Goal: Task Accomplishment & Management: Use online tool/utility

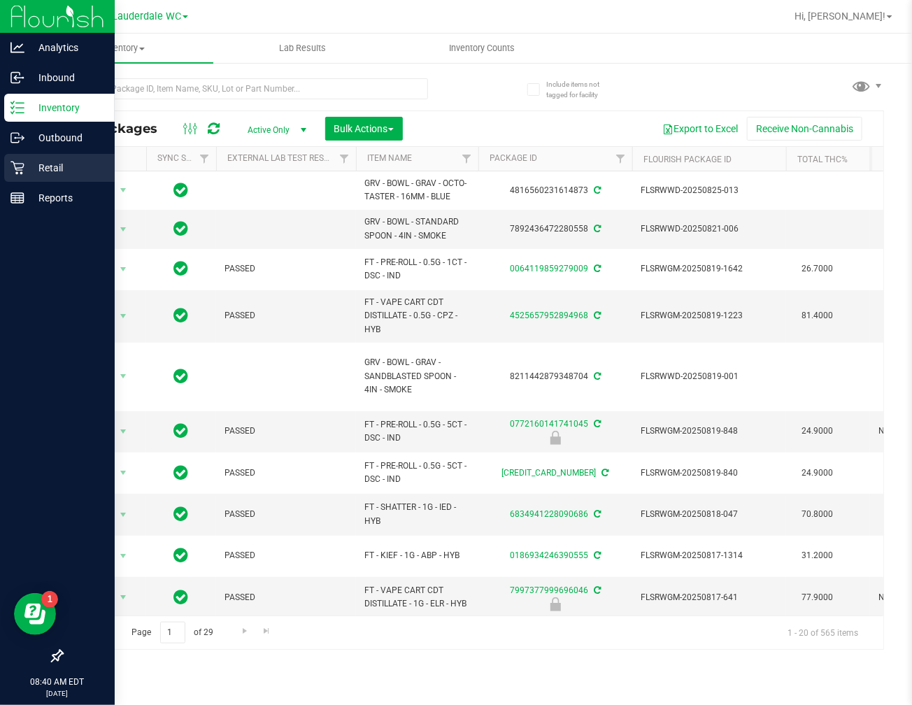
click at [17, 171] on icon at bounding box center [17, 168] width 14 height 14
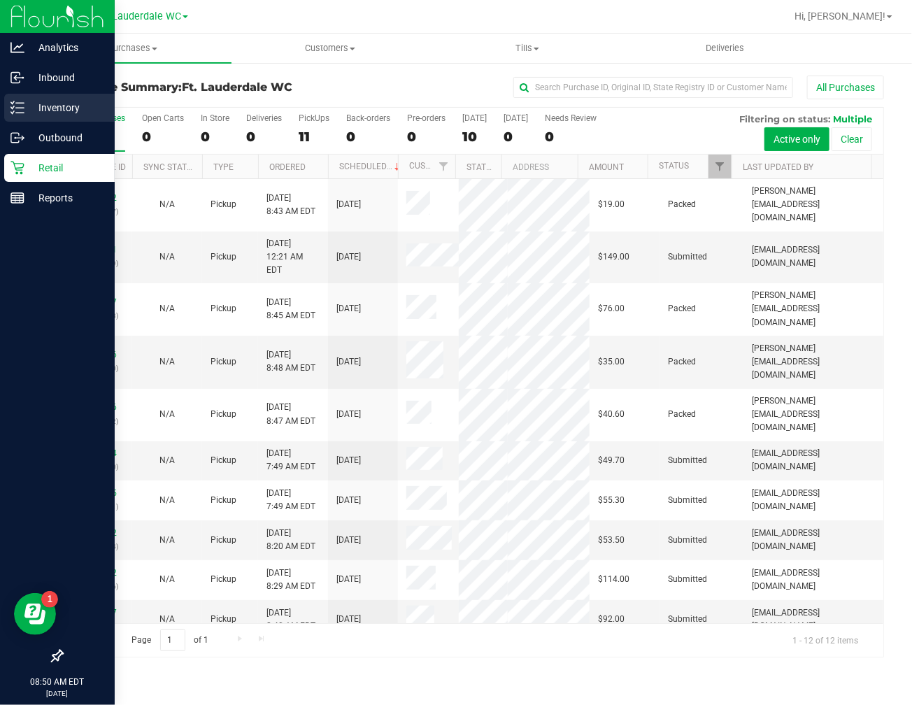
click at [46, 100] on p "Inventory" at bounding box center [66, 107] width 84 height 17
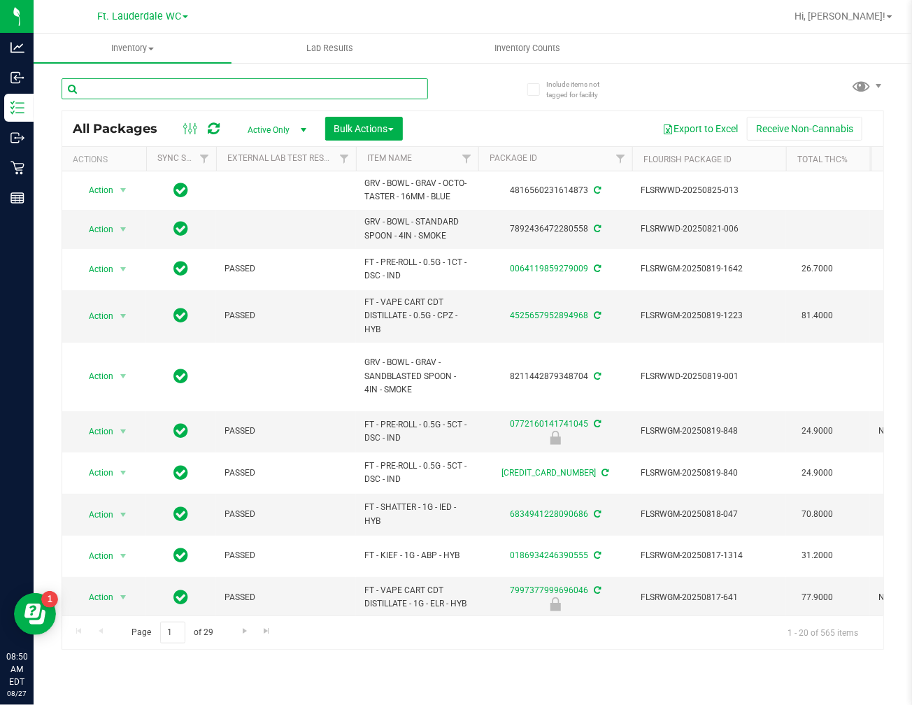
click at [329, 86] on input "text" at bounding box center [245, 88] width 367 height 21
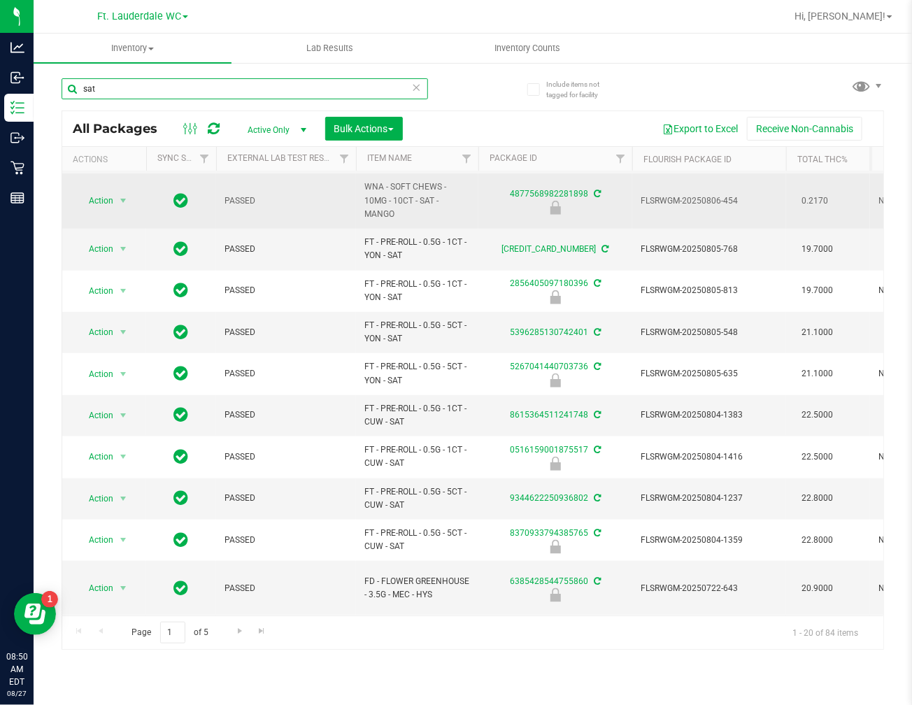
scroll to position [457, 0]
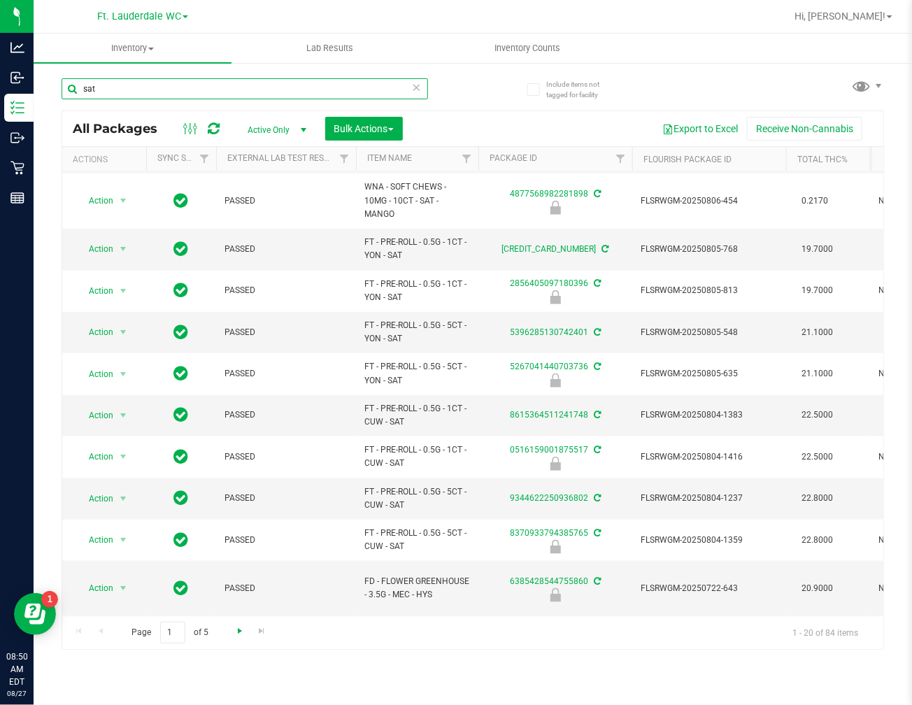
type input "sat"
click at [239, 632] on span "Go to the next page" at bounding box center [239, 630] width 11 height 11
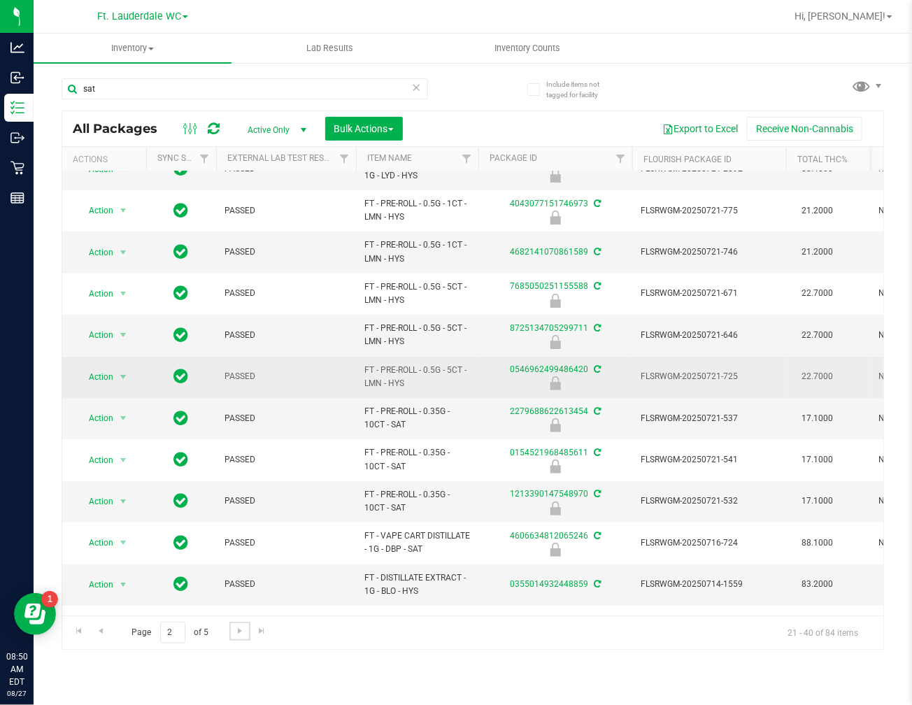
scroll to position [155, 0]
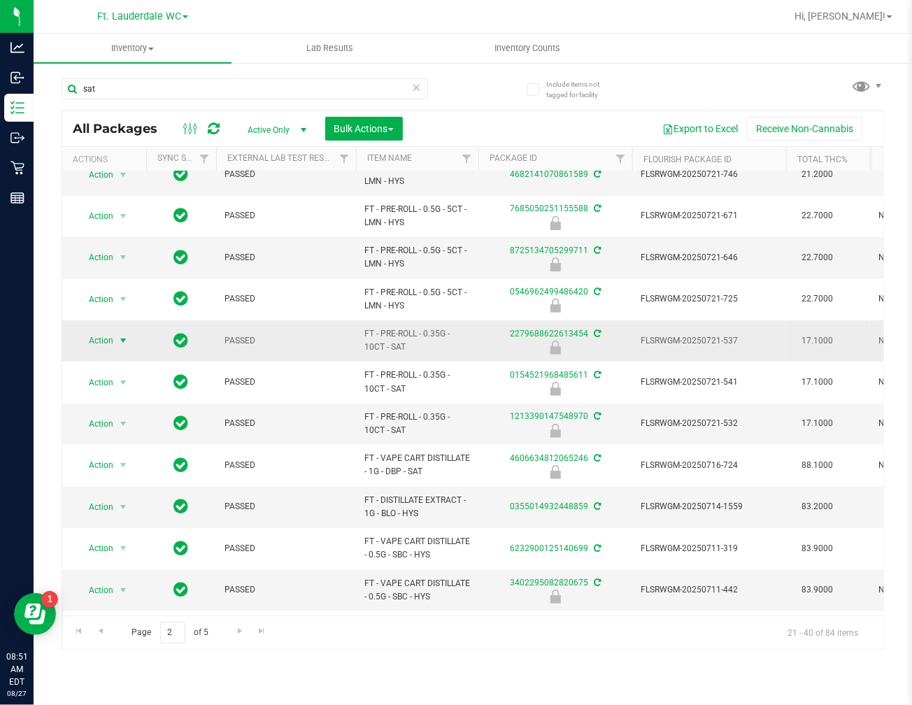
click at [106, 331] on span "Action" at bounding box center [95, 341] width 38 height 20
click at [134, 490] on li "Unlock package" at bounding box center [122, 493] width 90 height 21
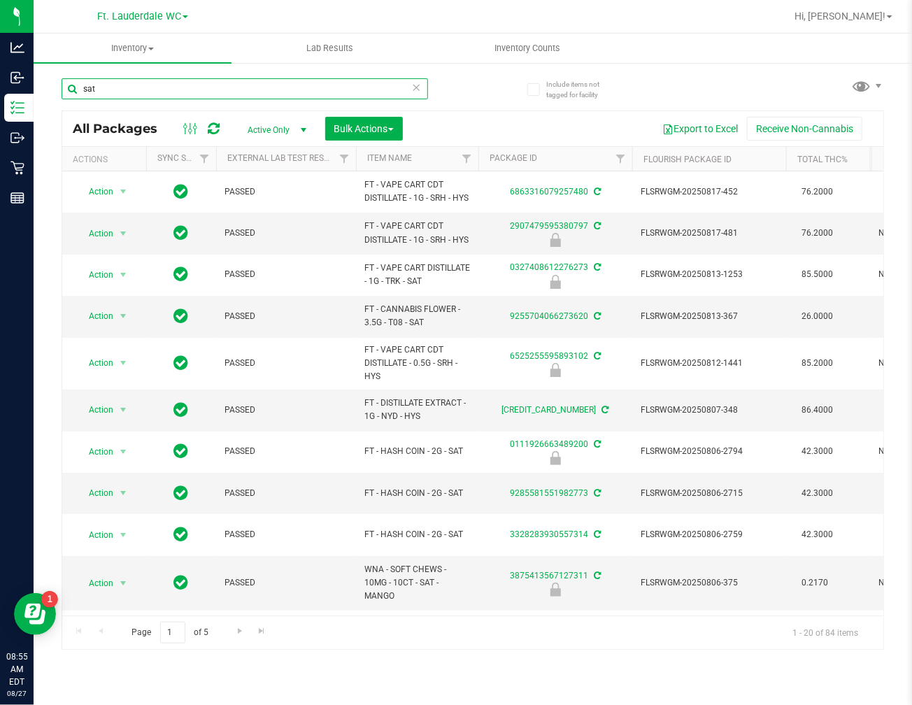
click at [253, 94] on input "sat" at bounding box center [245, 88] width 367 height 21
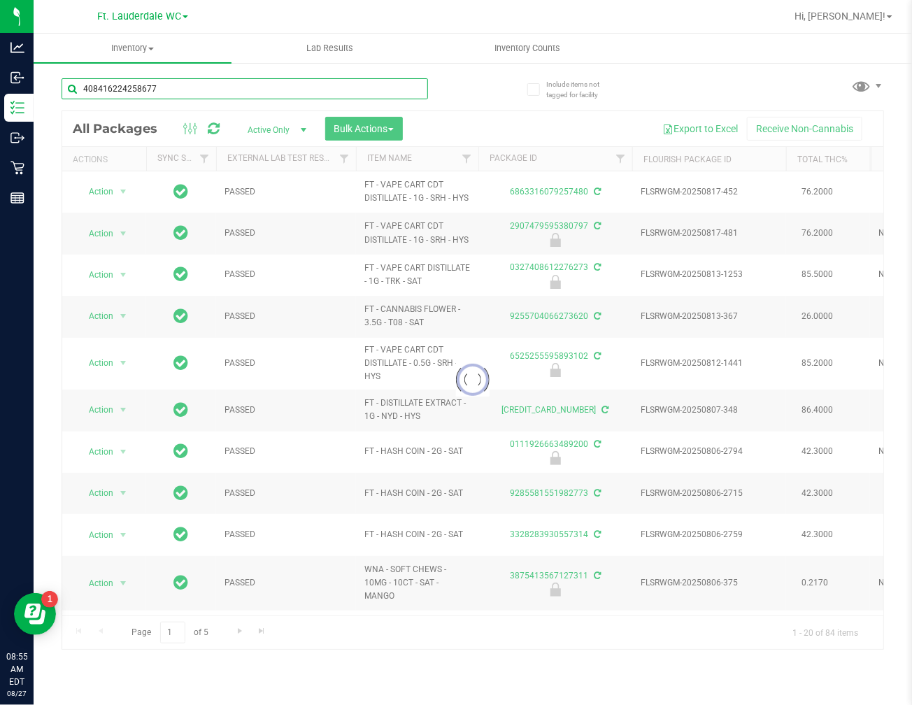
type input "4084162242586772"
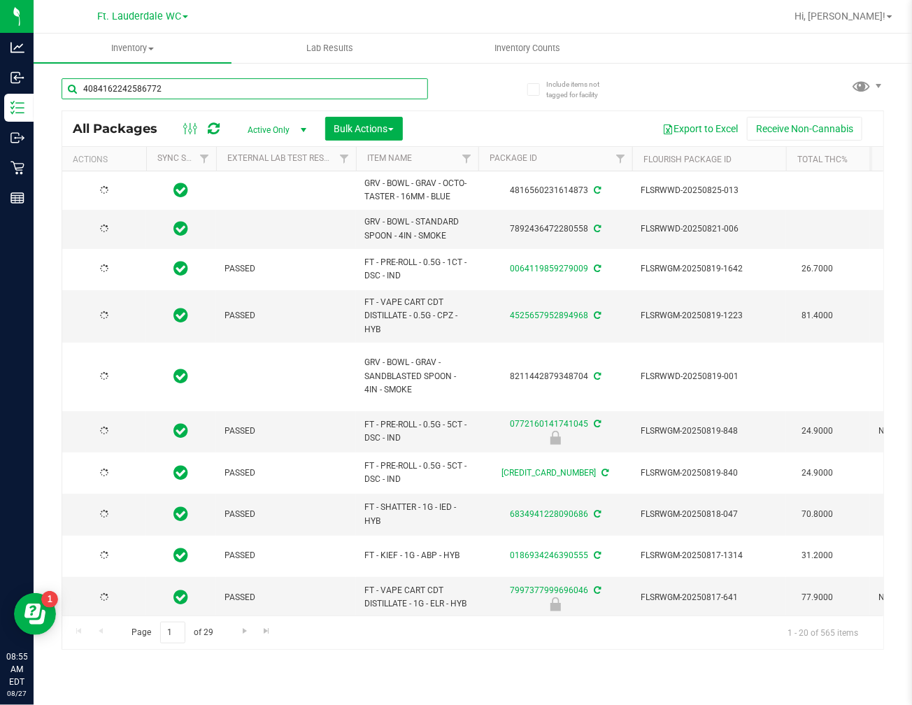
type input "[DATE]"
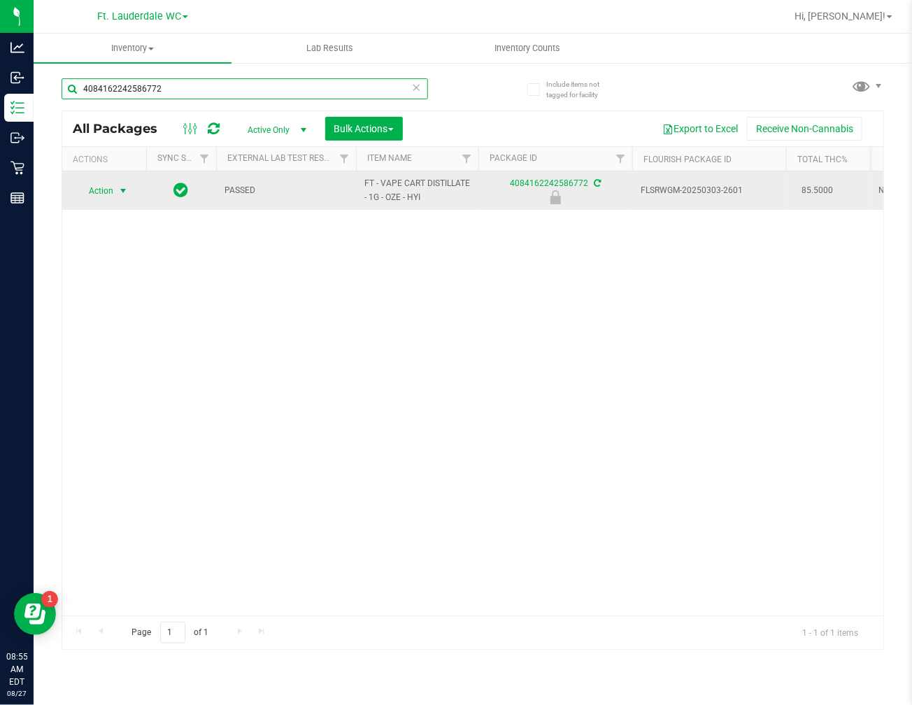
type input "4084162242586772"
click at [107, 186] on span "Action" at bounding box center [95, 191] width 38 height 20
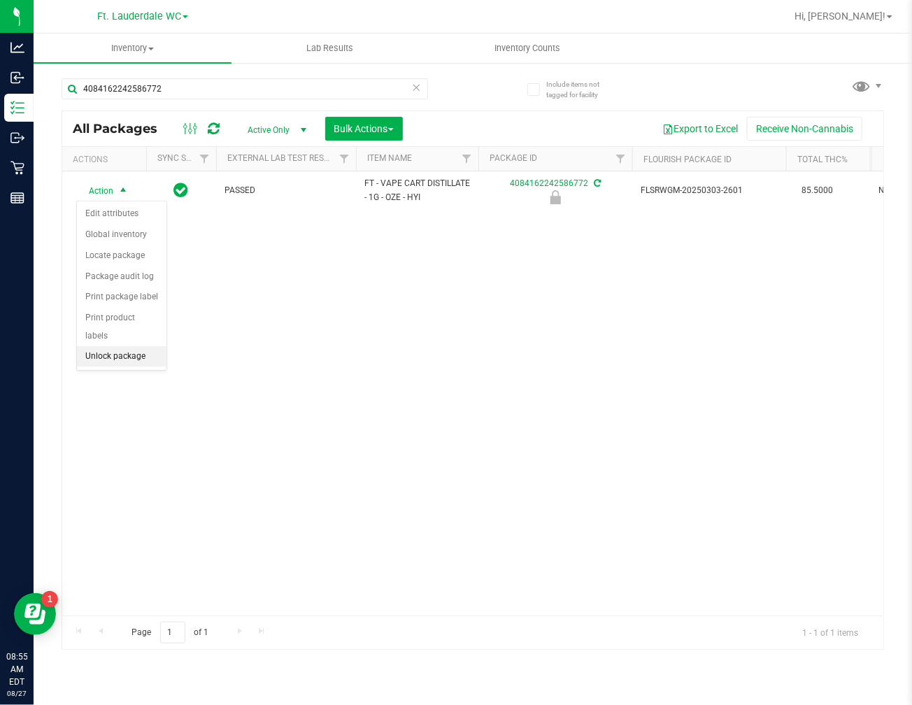
click at [152, 358] on li "Unlock package" at bounding box center [122, 356] width 90 height 21
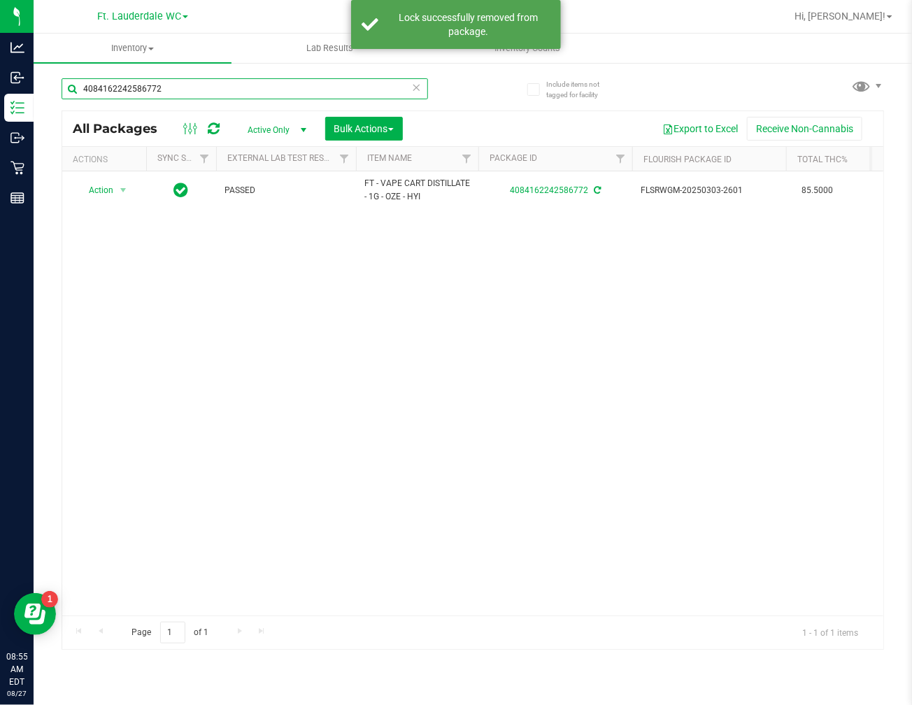
click at [220, 95] on input "4084162242586772" at bounding box center [245, 88] width 367 height 21
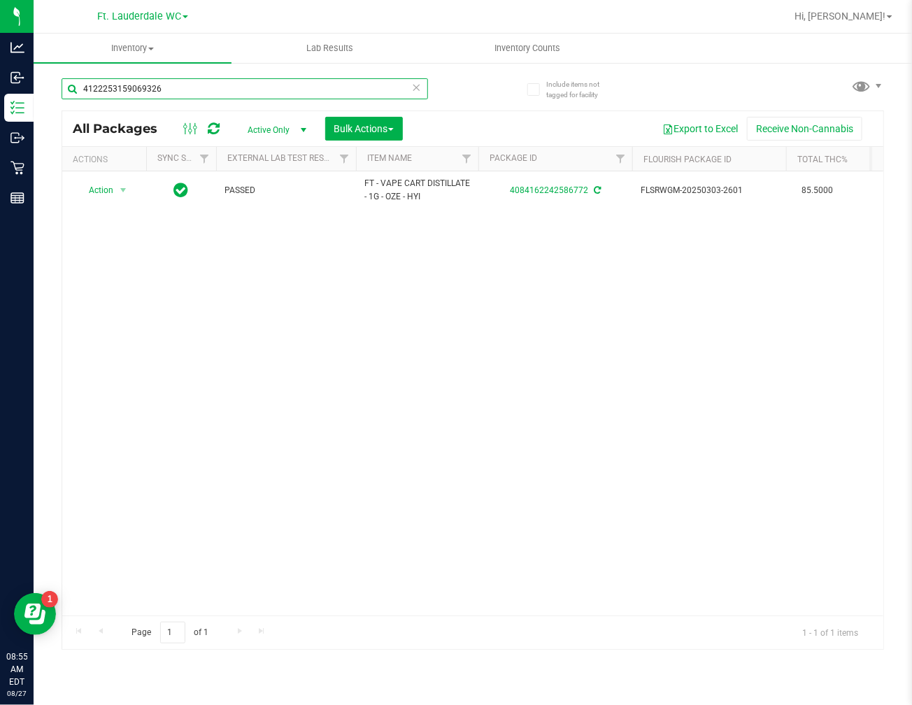
type input "4122253159069326"
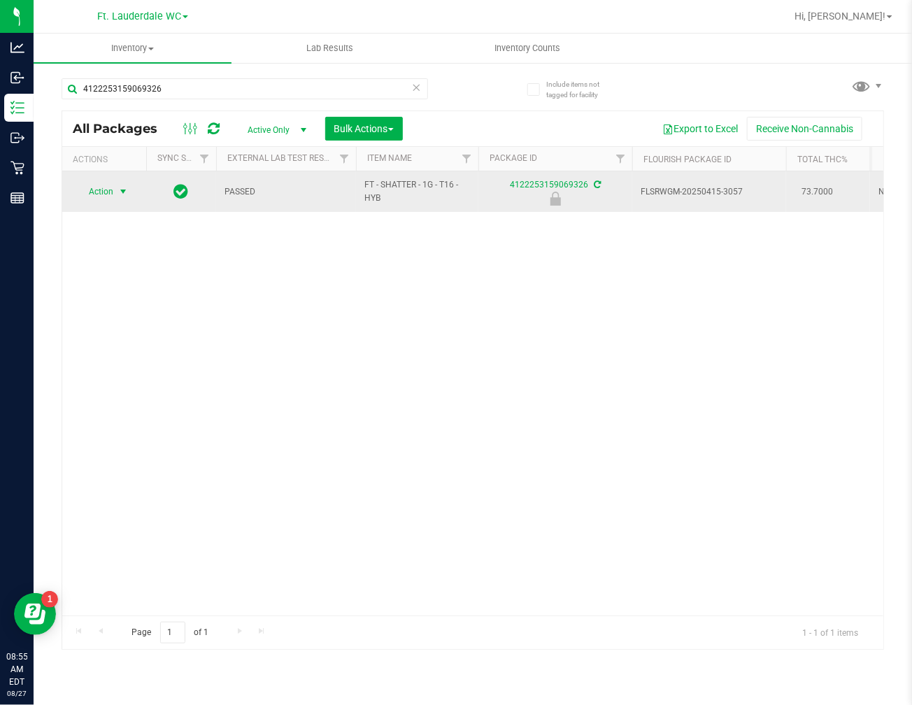
click at [104, 193] on span "Action" at bounding box center [95, 192] width 38 height 20
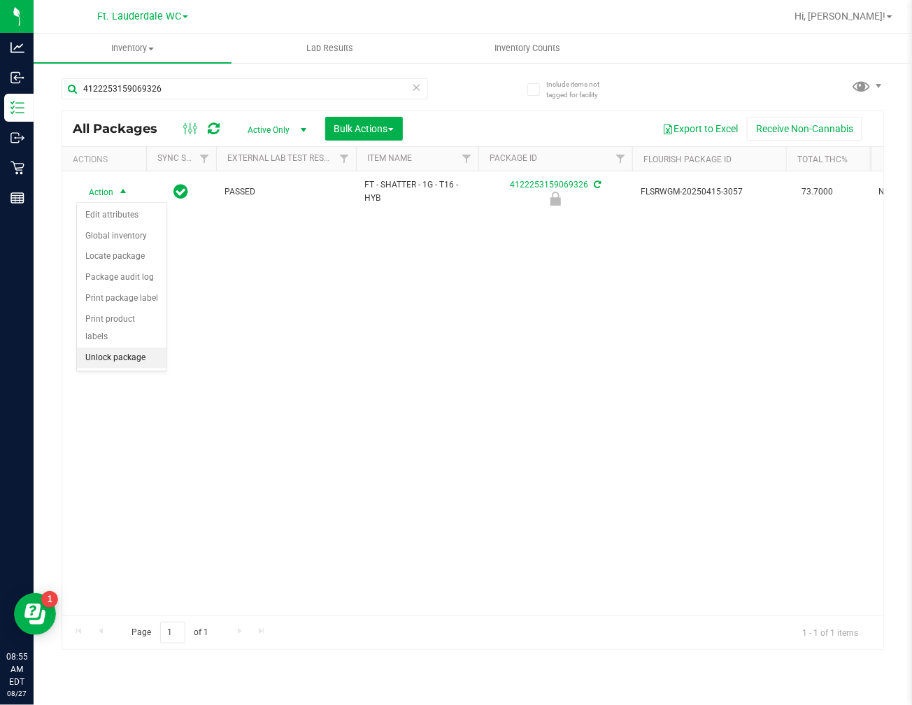
click at [134, 360] on li "Unlock package" at bounding box center [122, 358] width 90 height 21
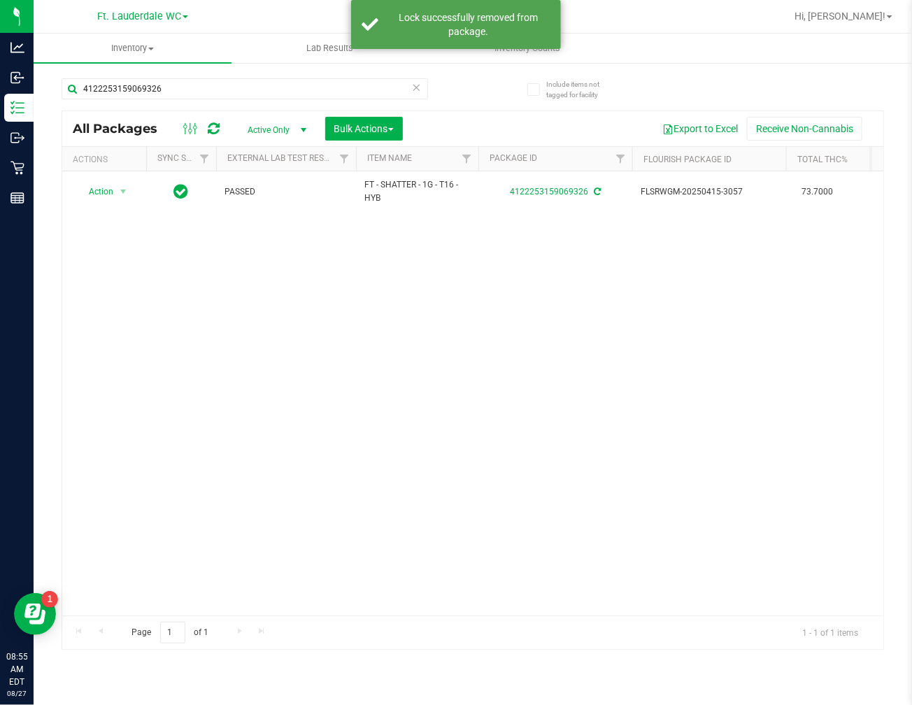
click at [171, 101] on div "4122253159069326" at bounding box center [245, 94] width 367 height 32
click at [168, 90] on input "4122253159069326" at bounding box center [245, 88] width 367 height 21
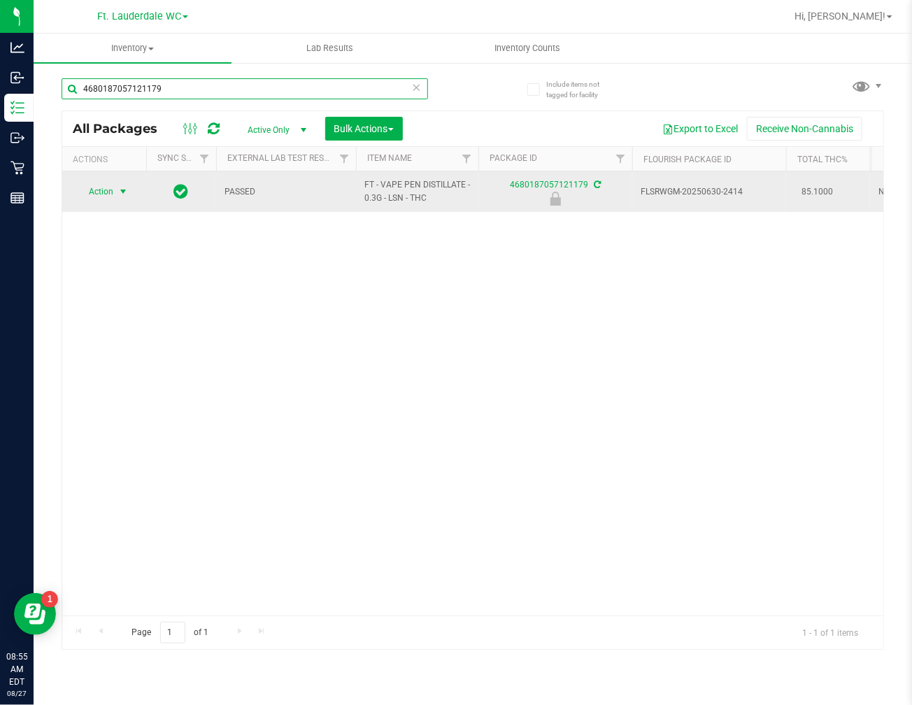
type input "4680187057121179"
click at [127, 192] on span "select" at bounding box center [123, 191] width 11 height 11
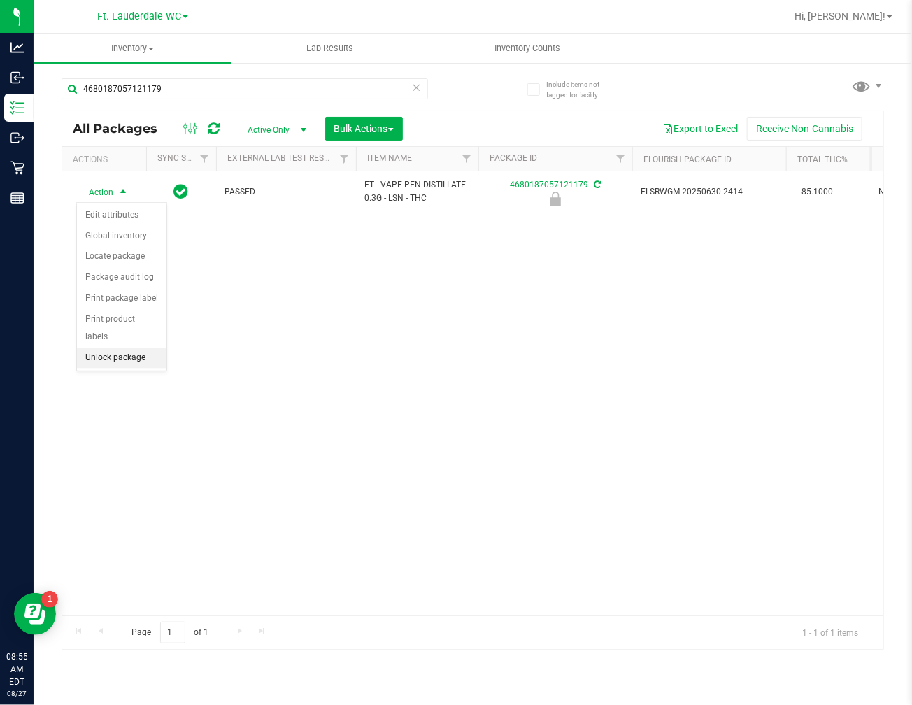
click at [143, 364] on li "Unlock package" at bounding box center [122, 358] width 90 height 21
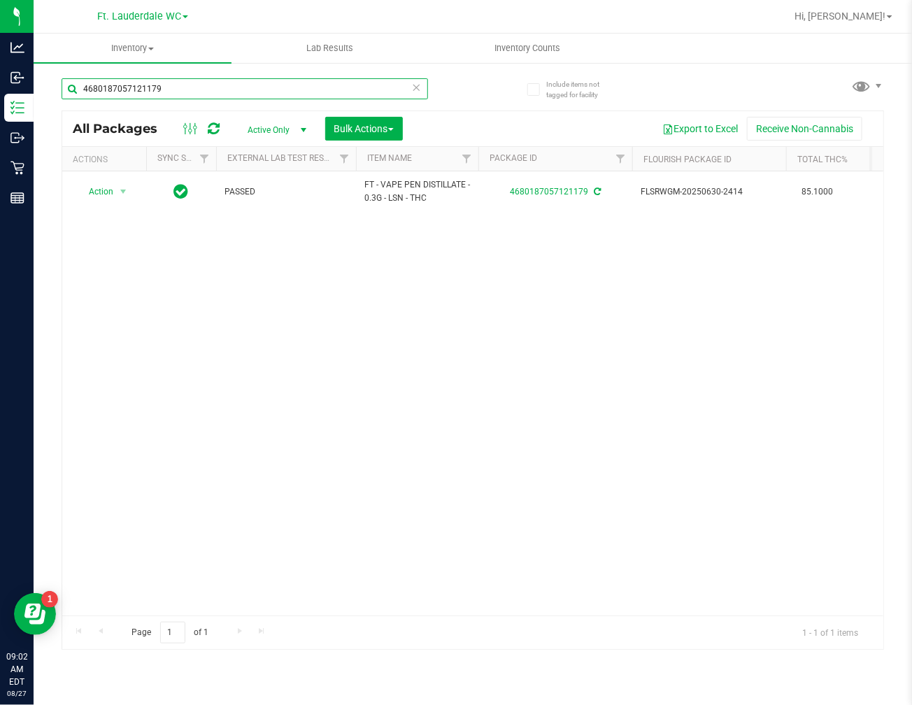
click at [204, 94] on input "4680187057121179" at bounding box center [245, 88] width 367 height 21
type input "zkr"
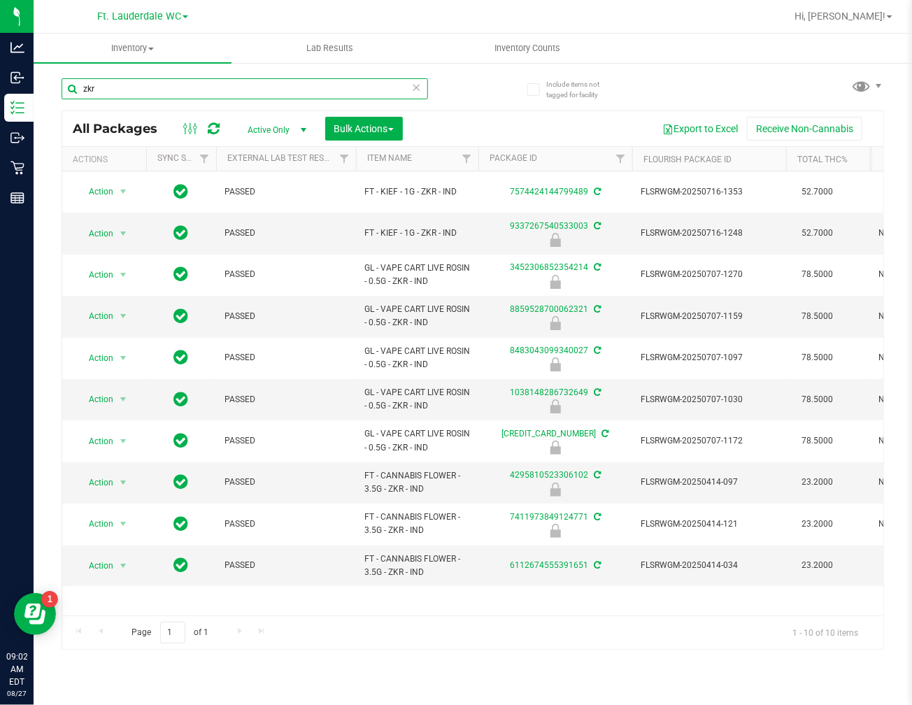
drag, startPoint x: 227, startPoint y: 82, endPoint x: -134, endPoint y: 115, distance: 363.1
click at [0, 115] on html "Analytics Inbound Inventory Outbound Retail Reports 09:02 AM EDT 08/27/2025 08/…" at bounding box center [456, 352] width 912 height 705
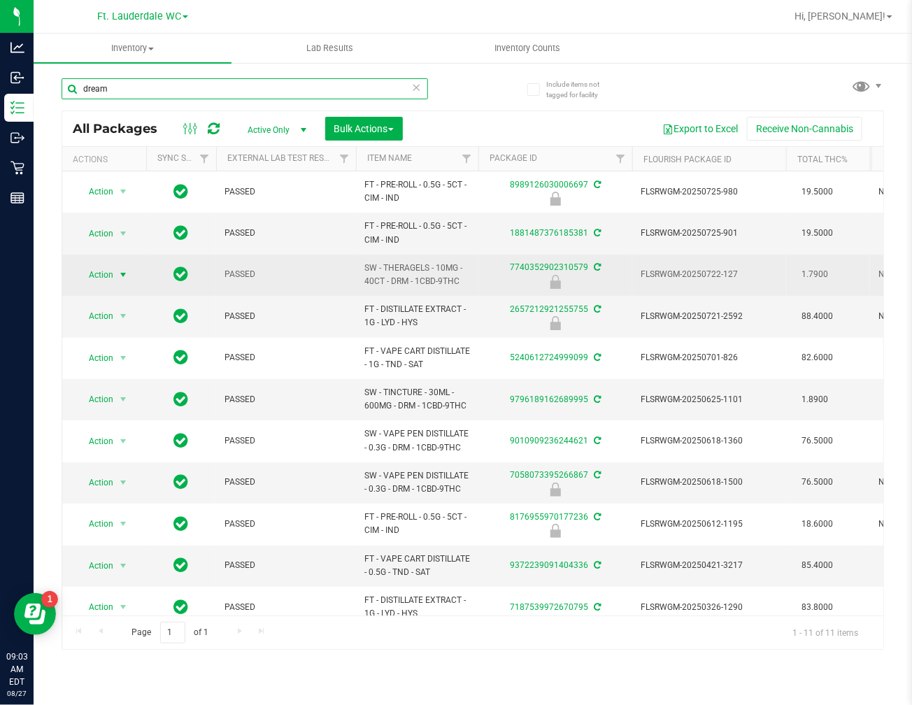
type input "dream"
click at [116, 275] on span "select" at bounding box center [123, 275] width 17 height 20
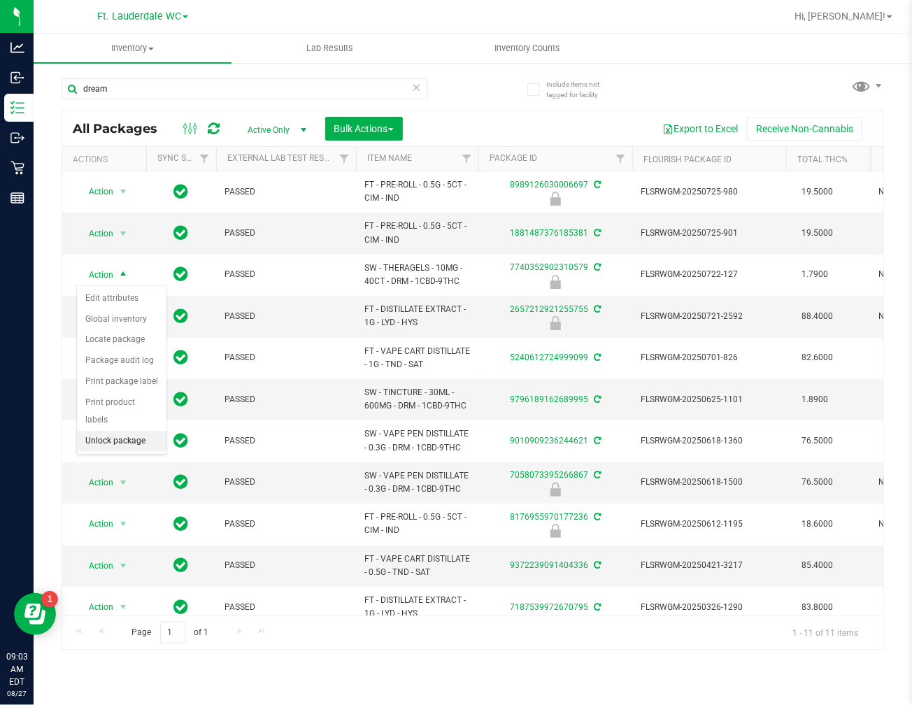
click at [127, 436] on li "Unlock package" at bounding box center [122, 441] width 90 height 21
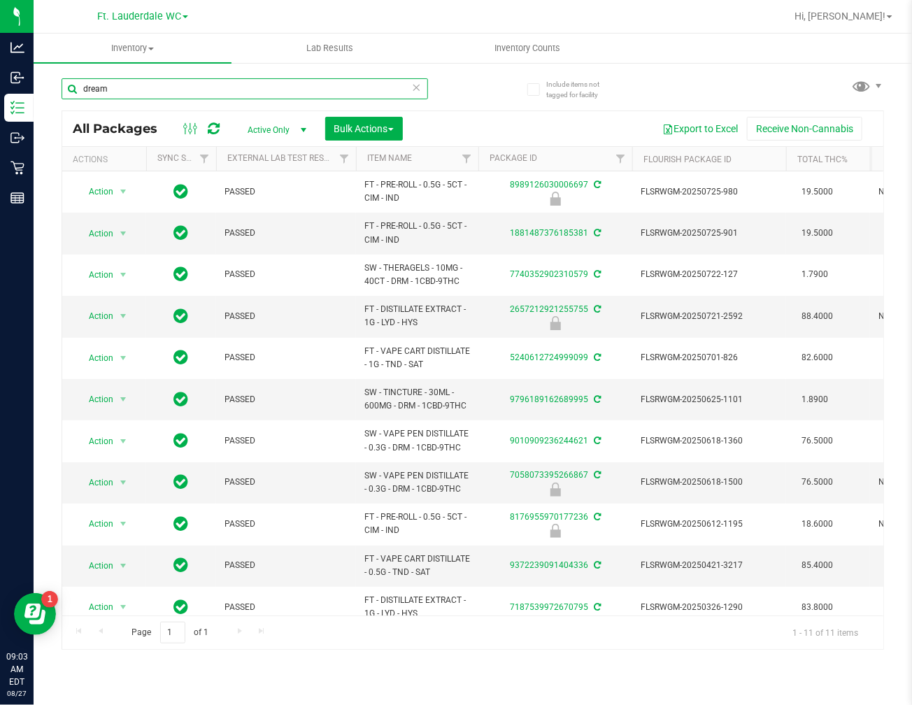
drag, startPoint x: 31, startPoint y: 74, endPoint x: -27, endPoint y: 68, distance: 57.7
click at [0, 68] on html "Analytics Inbound Inventory Outbound Retail Reports 09:03 AM EDT 08/27/2025 08/…" at bounding box center [456, 352] width 912 height 705
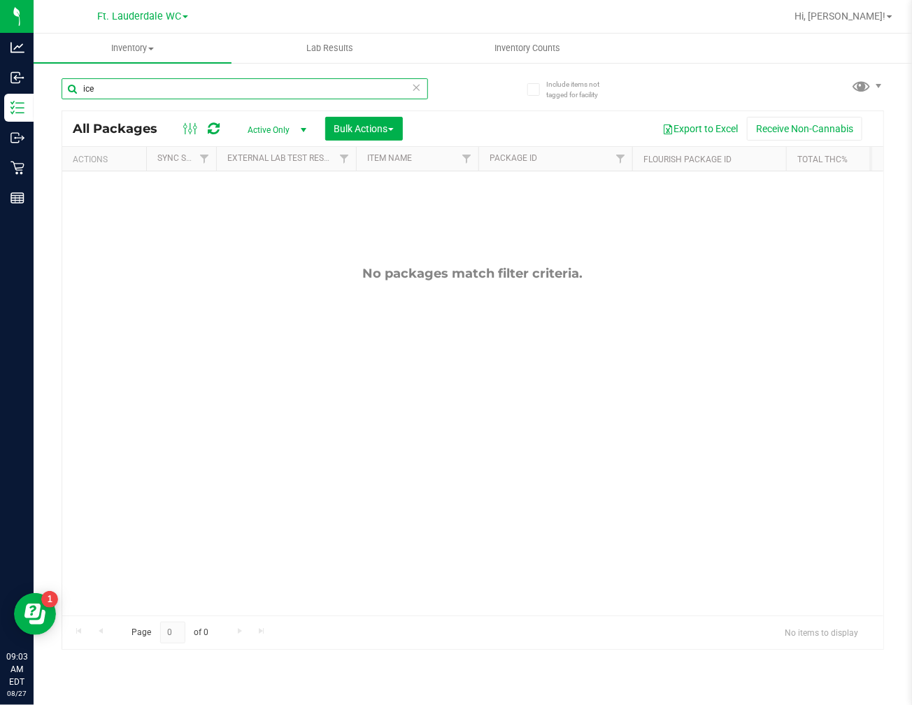
type input "ice"
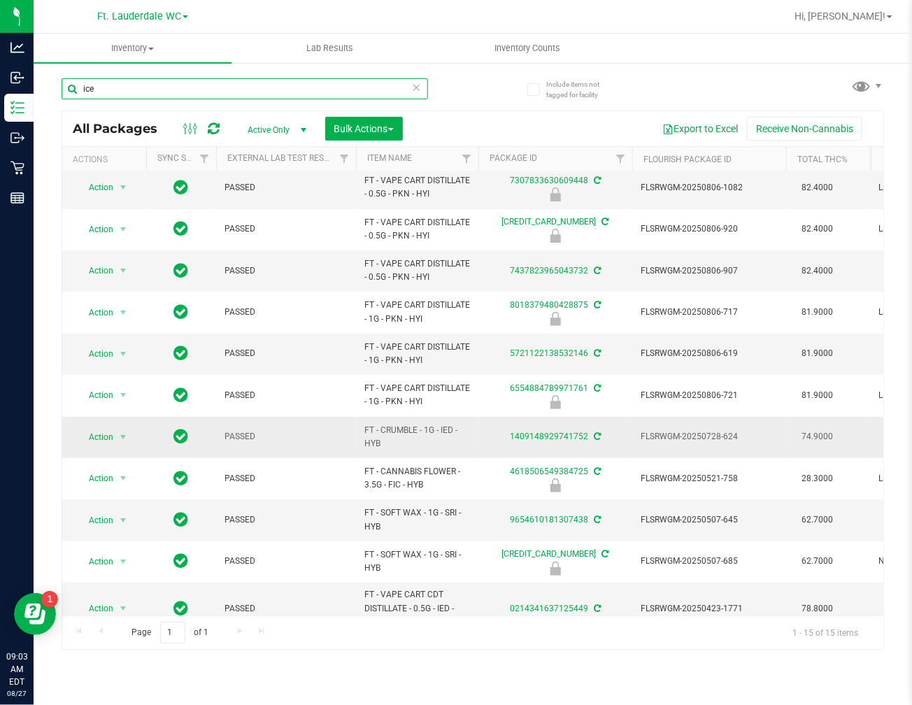
scroll to position [201, 0]
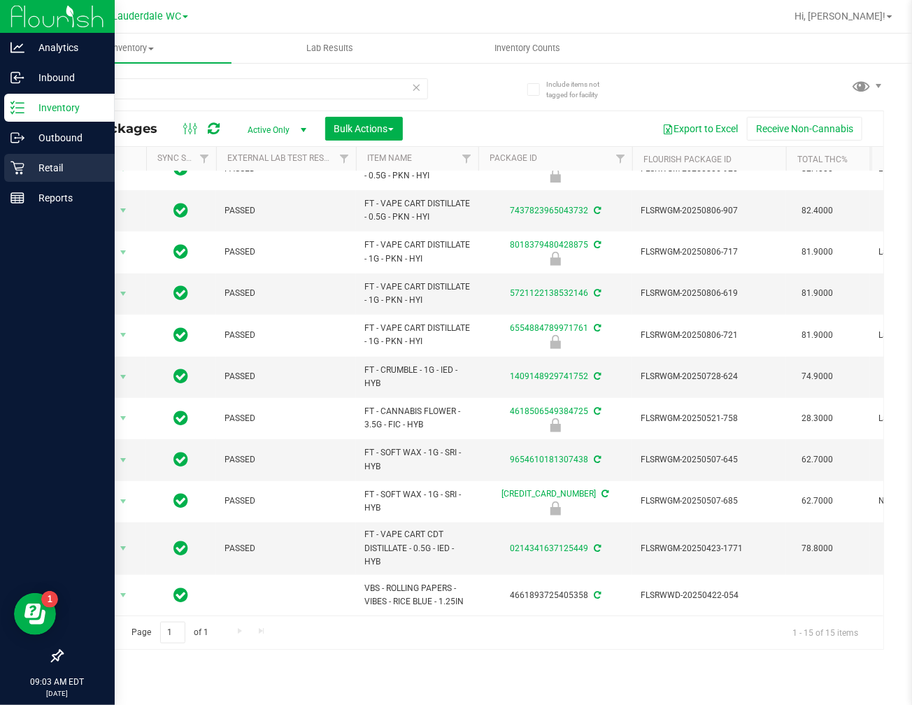
click at [28, 165] on p "Retail" at bounding box center [66, 167] width 84 height 17
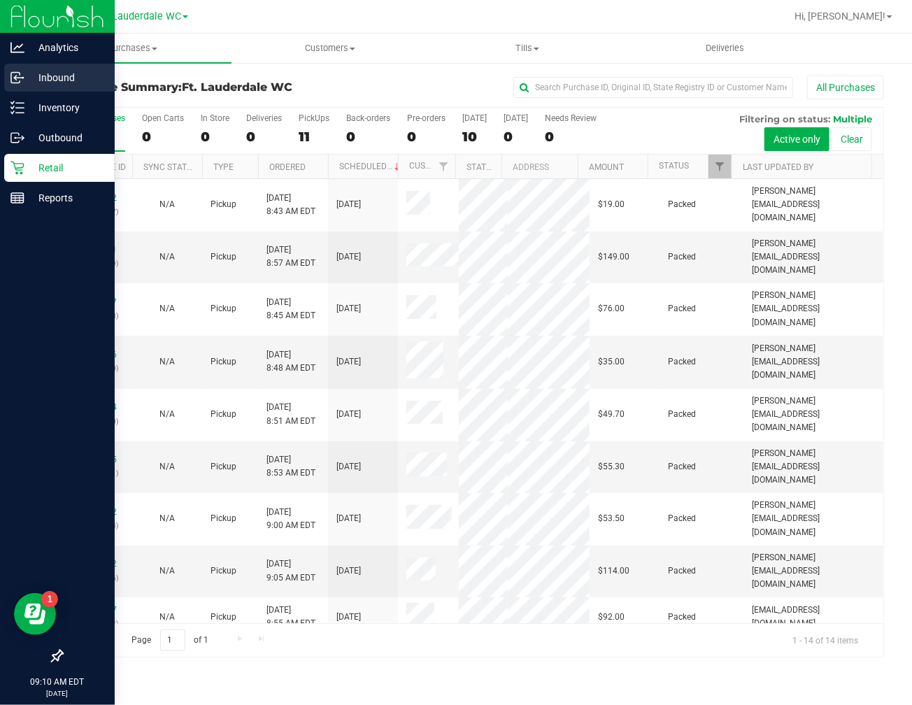
click at [38, 90] on div "Inbound" at bounding box center [59, 78] width 111 height 28
click at [38, 104] on p "Inventory" at bounding box center [66, 107] width 84 height 17
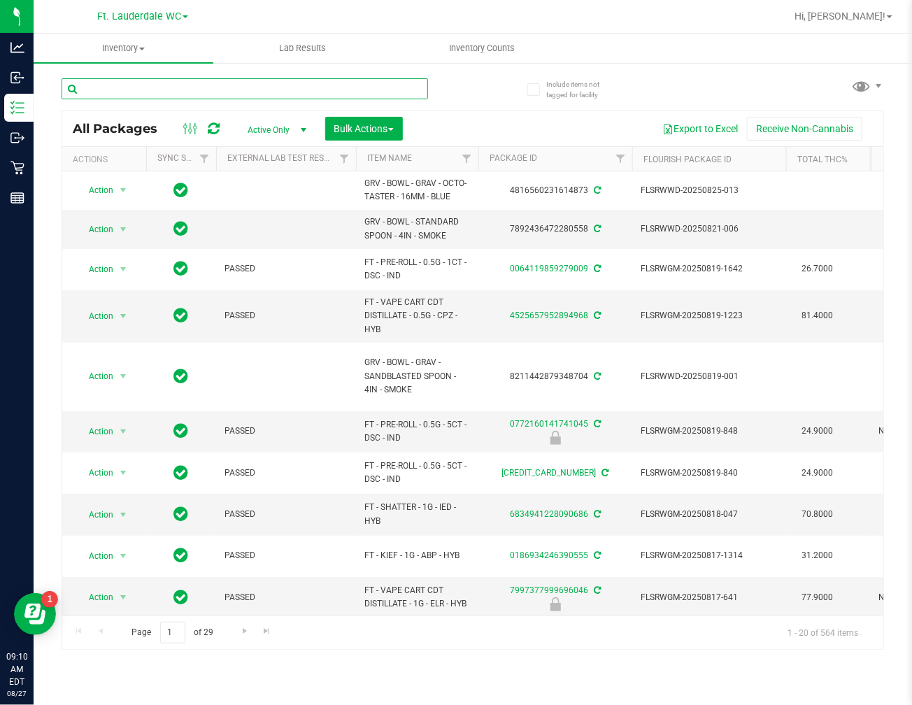
click at [185, 90] on input "text" at bounding box center [245, 88] width 367 height 21
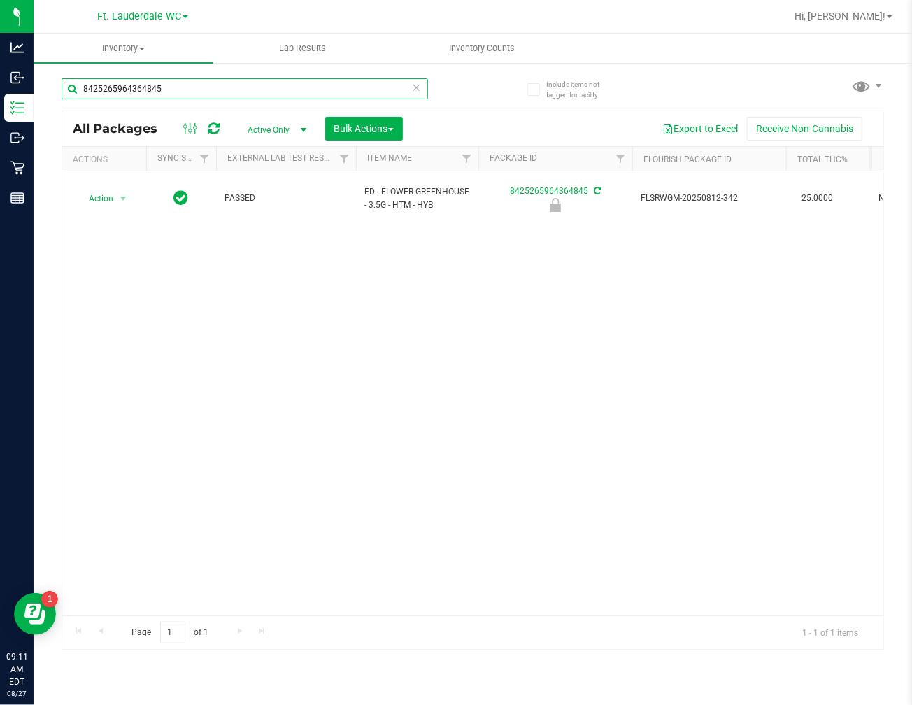
type input "8425265964364845"
click at [200, 253] on div "Action Action Edit attributes Global inventory Locate package Package audit log…" at bounding box center [472, 393] width 821 height 444
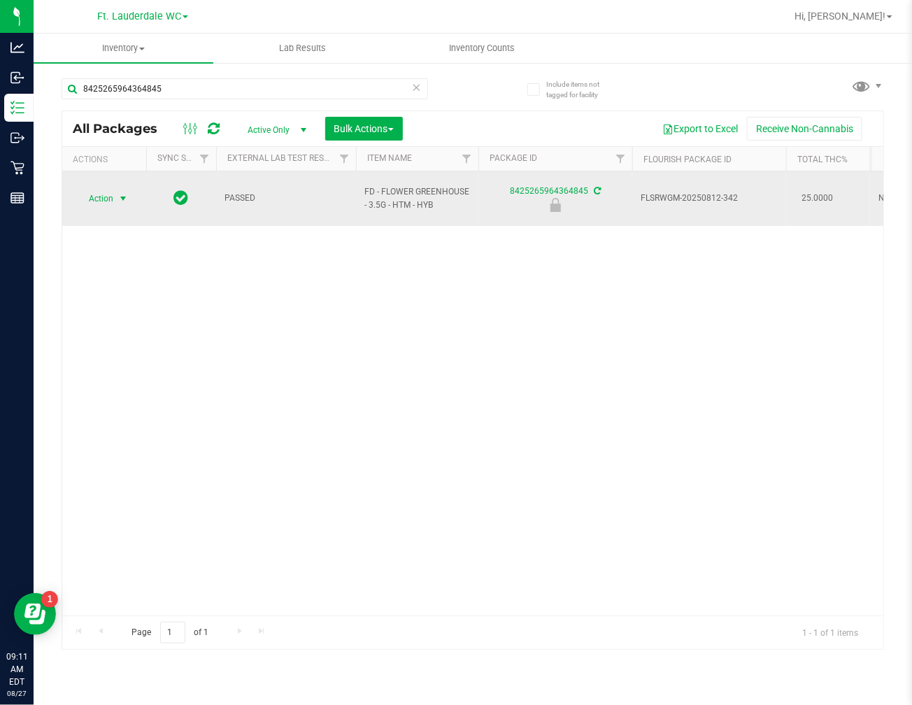
click at [89, 189] on span "Action" at bounding box center [95, 199] width 38 height 20
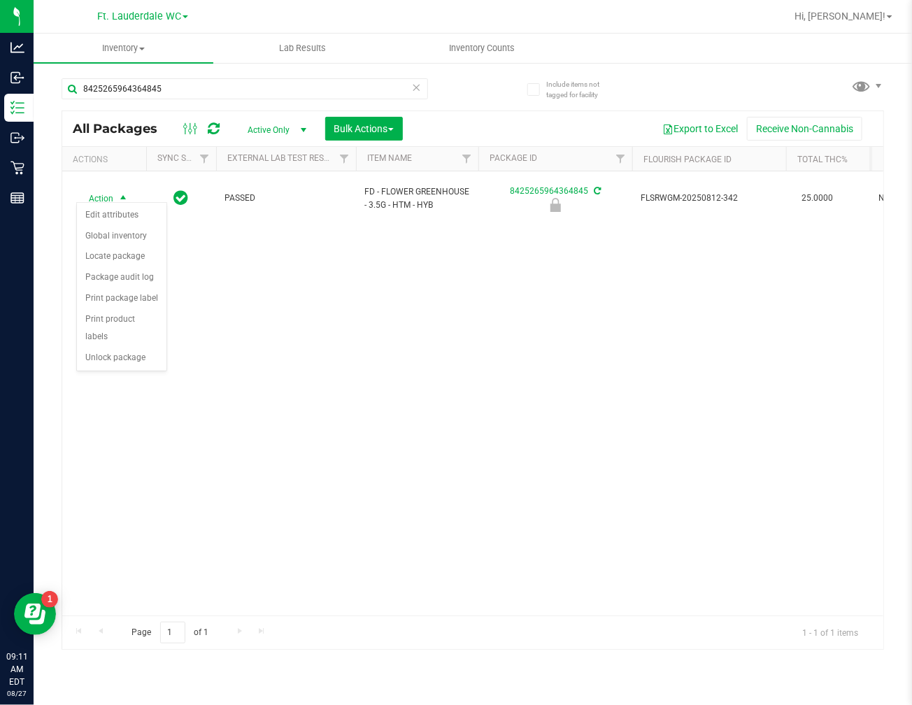
click at [135, 374] on div "Action Action Edit attributes Global inventory Locate package Package audit log…" at bounding box center [472, 393] width 821 height 444
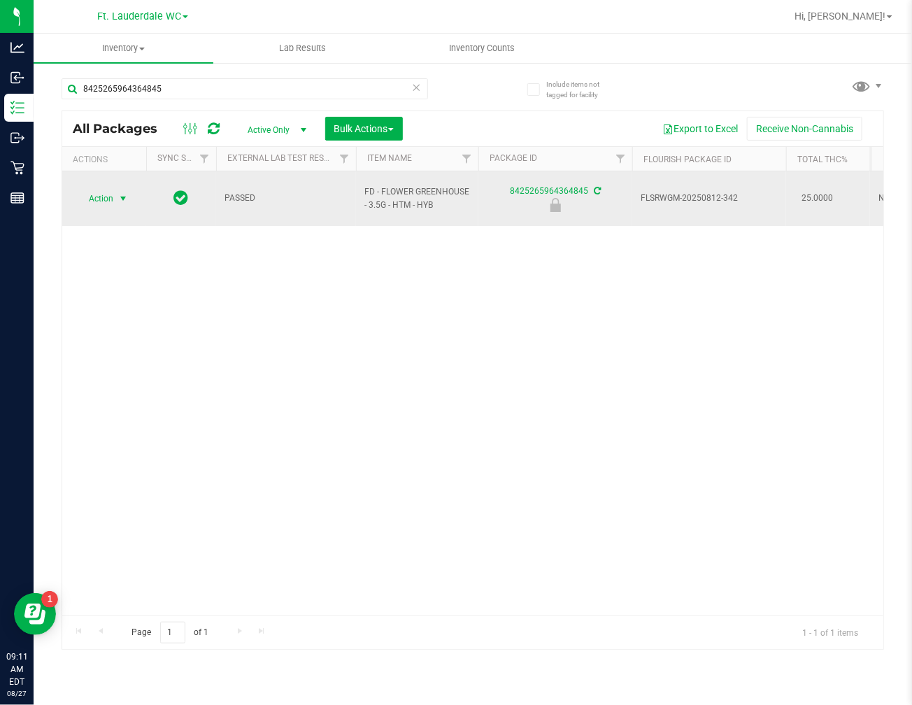
click at [122, 193] on span "select" at bounding box center [123, 198] width 11 height 11
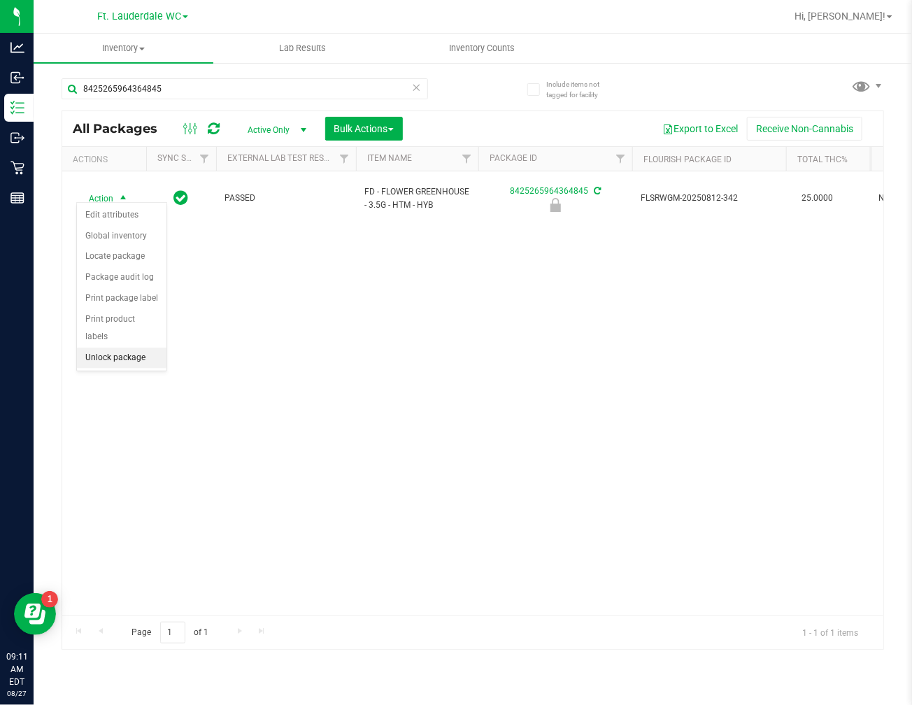
click at [101, 361] on li "Unlock package" at bounding box center [122, 358] width 90 height 21
click at [176, 402] on div "PASSED FD - FLOWER GREENHOUSE - 3.5G - HTM - HYB 8425265964364845 FLSRWGM-20250…" at bounding box center [472, 393] width 821 height 444
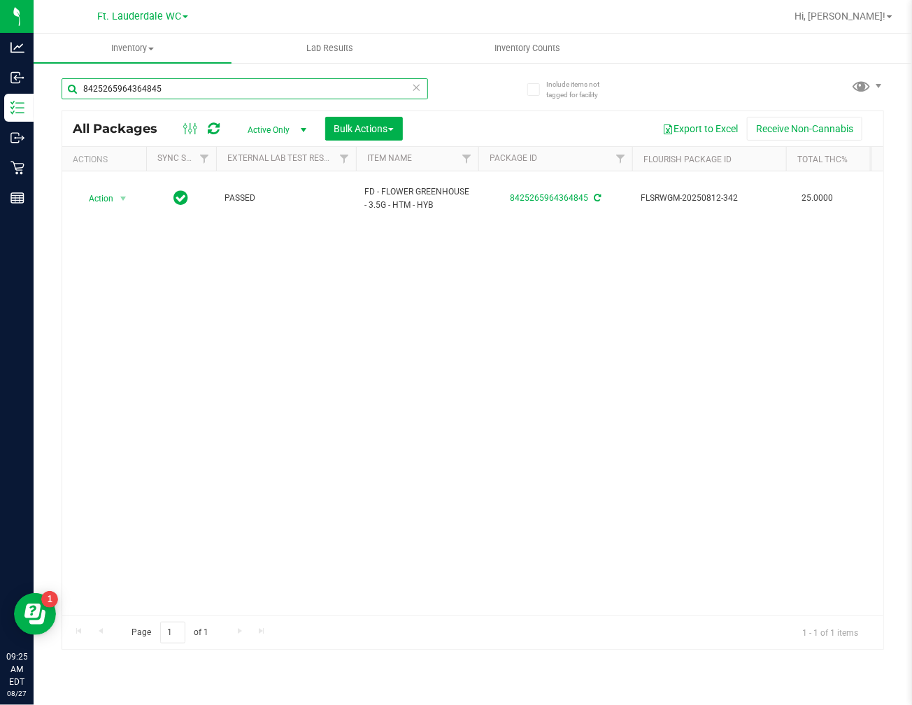
click at [220, 86] on input "8425265964364845" at bounding box center [245, 88] width 367 height 21
type input "7492110410837254"
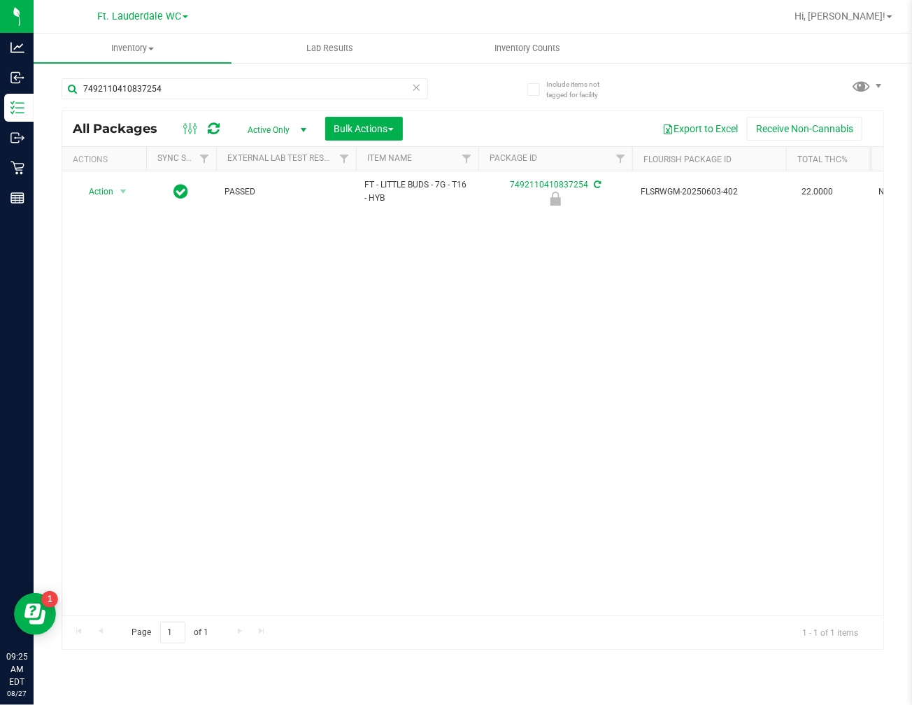
click at [141, 214] on div "Action Action Edit attributes Global inventory Locate package Package audit log…" at bounding box center [472, 393] width 821 height 444
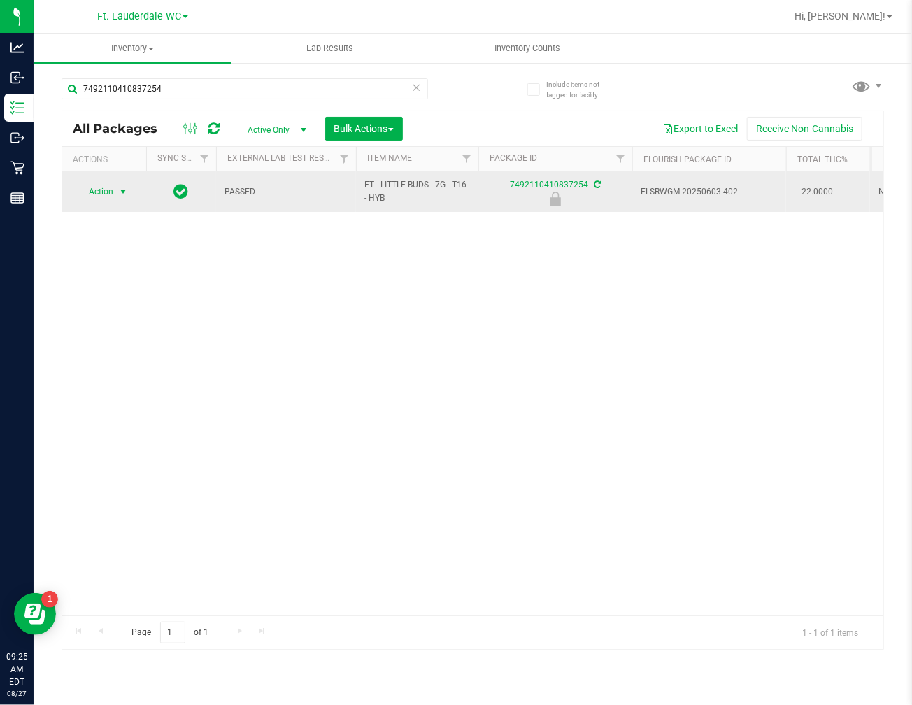
click at [116, 199] on span "select" at bounding box center [123, 192] width 17 height 20
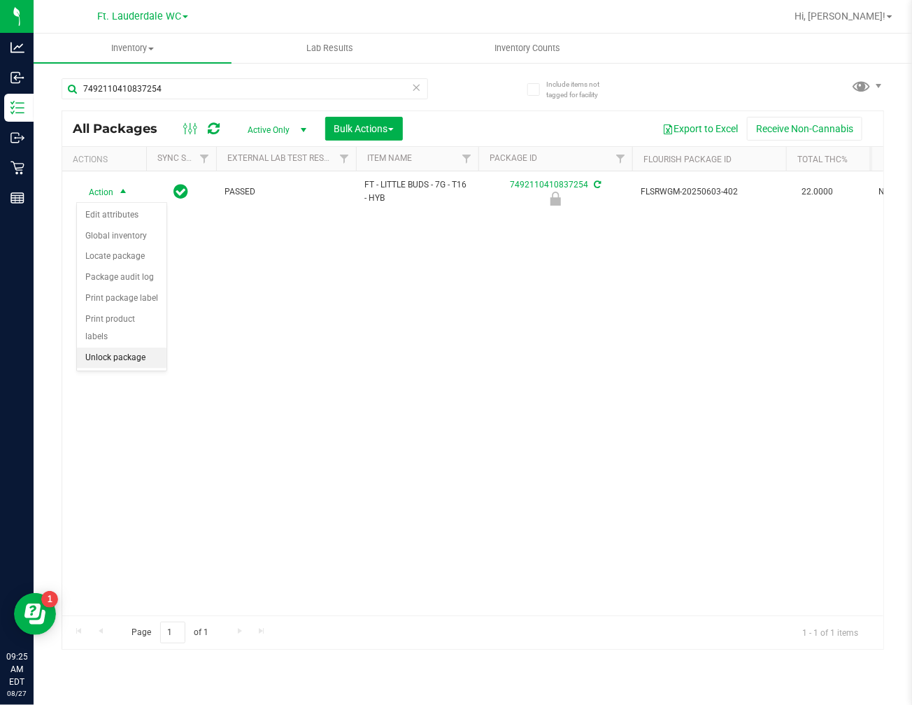
click at [113, 359] on li "Unlock package" at bounding box center [122, 358] width 90 height 21
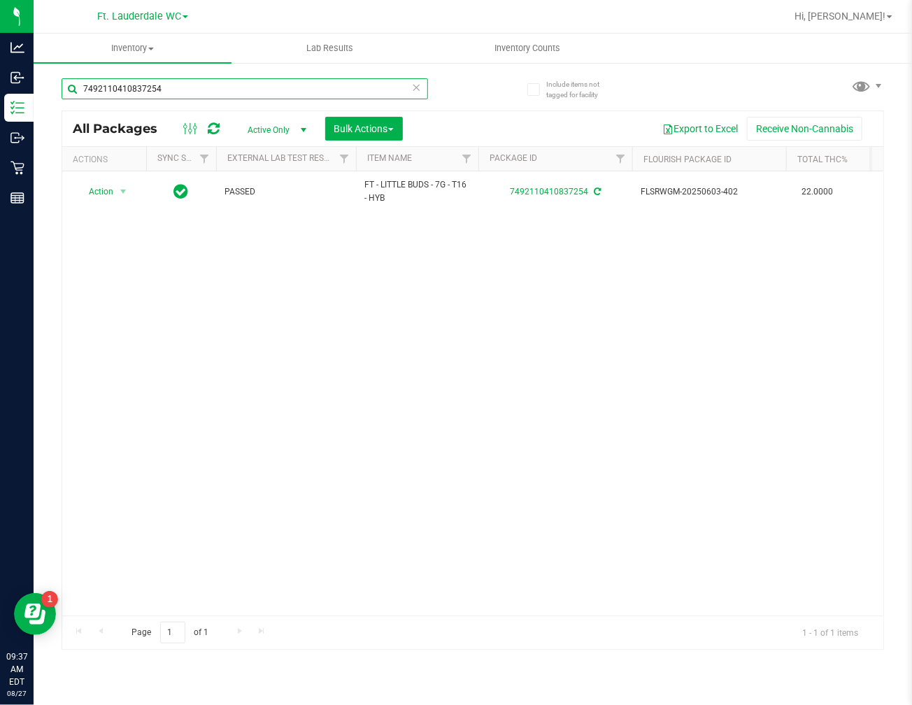
click at [267, 85] on input "7492110410837254" at bounding box center [245, 88] width 367 height 21
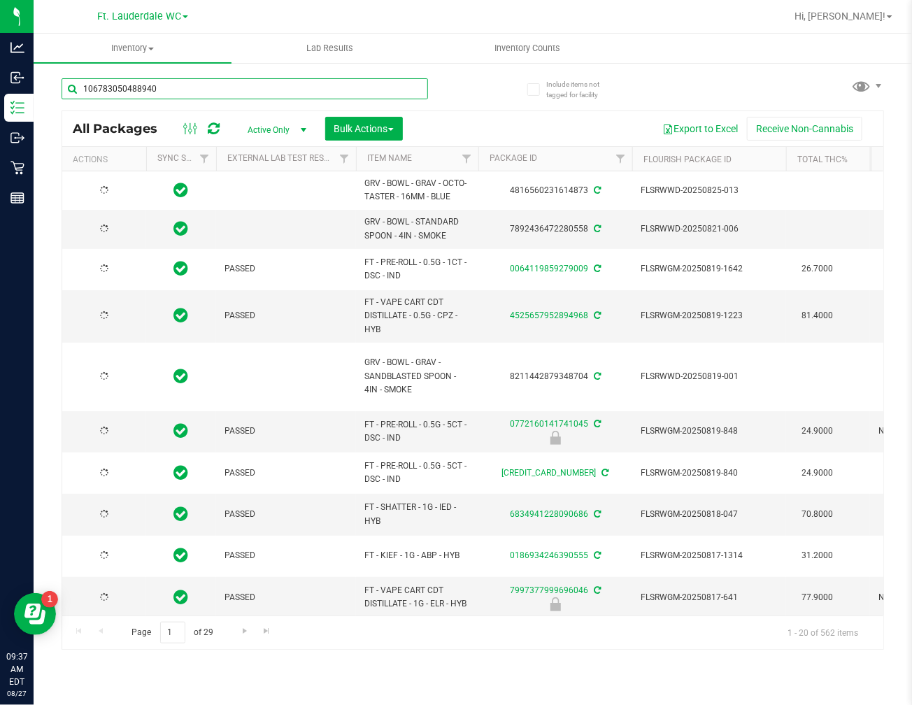
type input "1067830504889402"
type input "[DATE]"
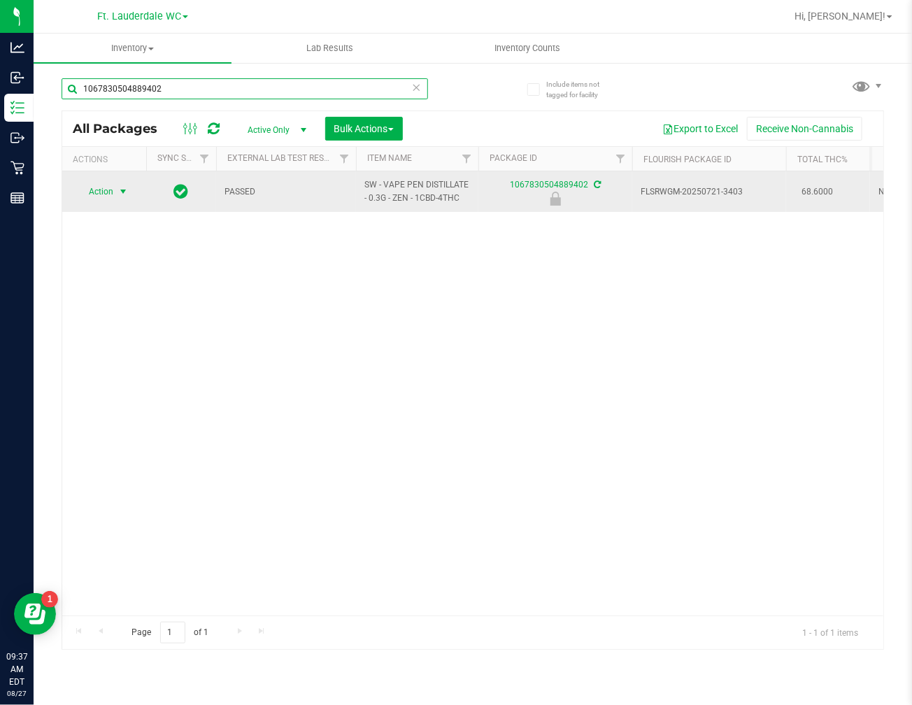
type input "1067830504889402"
click at [118, 192] on span "select" at bounding box center [123, 191] width 11 height 11
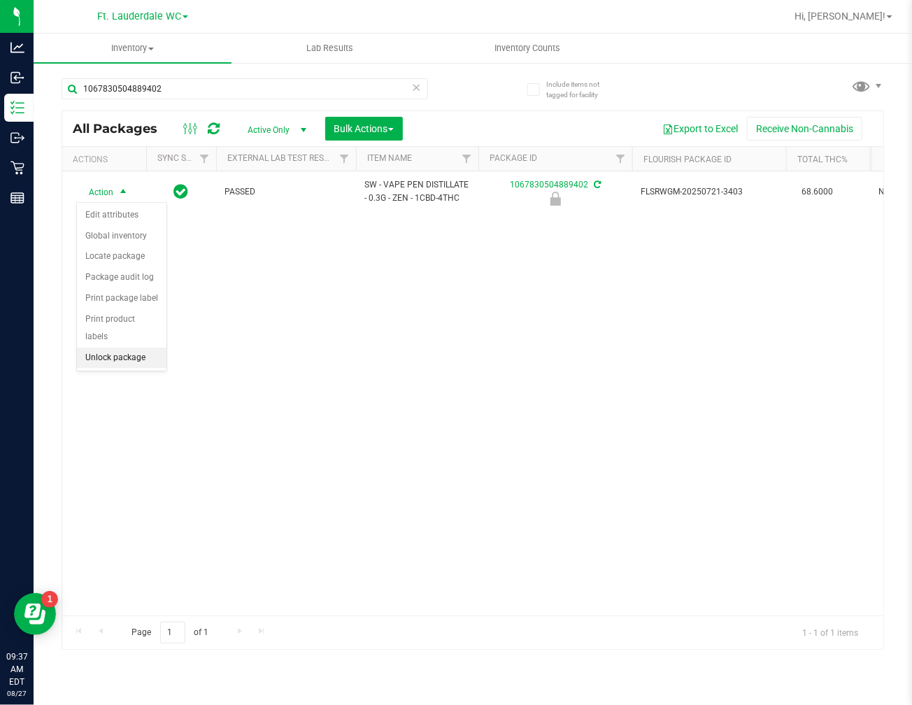
click at [129, 355] on li "Unlock package" at bounding box center [122, 358] width 90 height 21
